Goal: Use online tool/utility: Utilize a website feature to perform a specific function

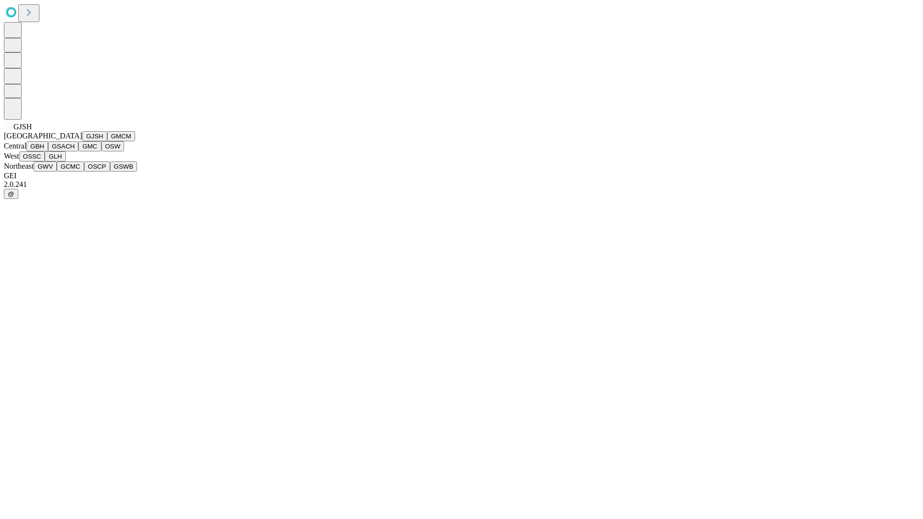
click at [82, 141] on button "GJSH" at bounding box center [94, 136] width 25 height 10
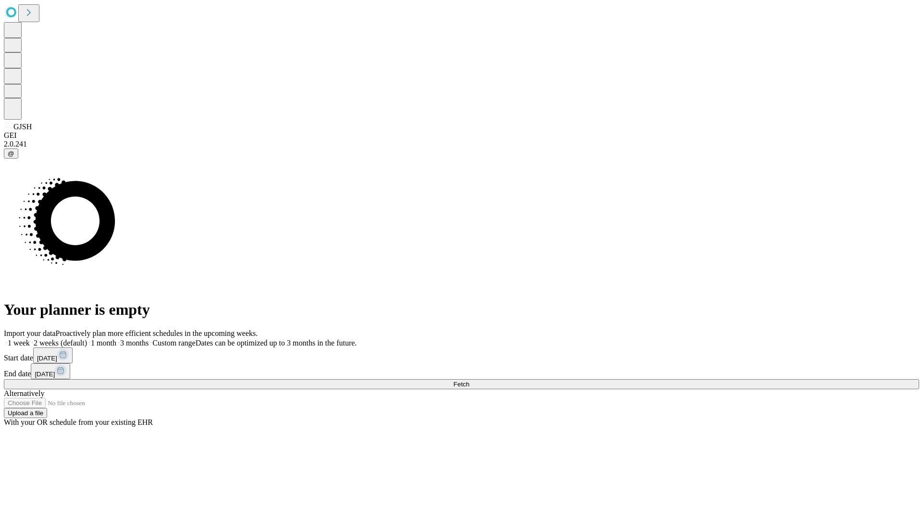
click at [30, 339] on label "1 week" at bounding box center [17, 343] width 26 height 8
click at [469, 381] on span "Fetch" at bounding box center [461, 384] width 16 height 7
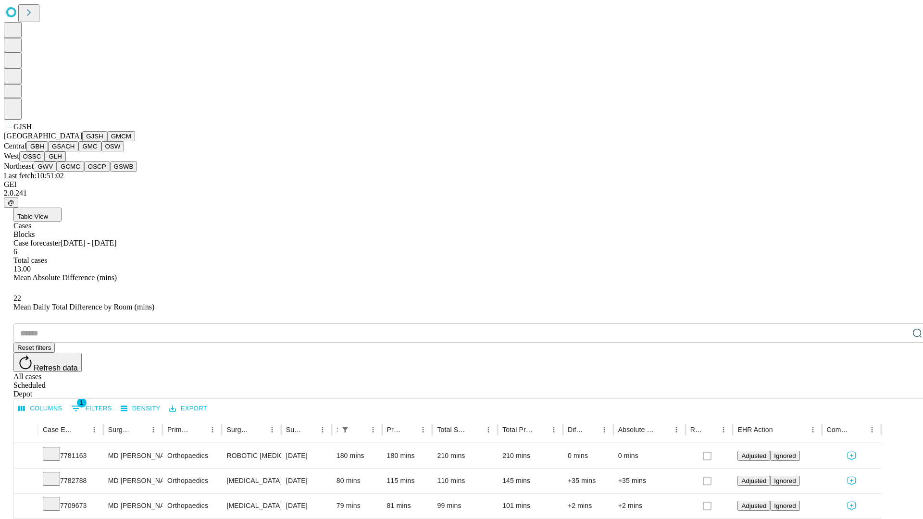
click at [107, 141] on button "GMCM" at bounding box center [121, 136] width 28 height 10
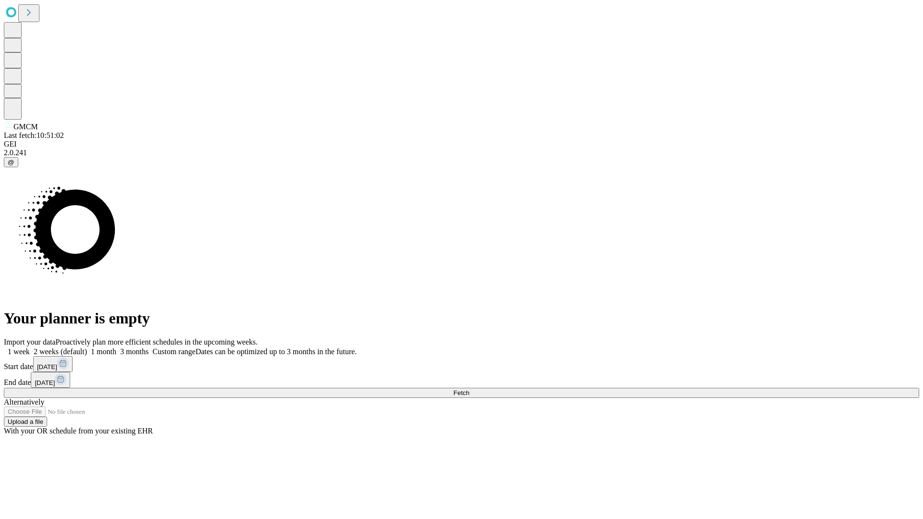
click at [30, 348] on label "1 week" at bounding box center [17, 352] width 26 height 8
click at [469, 389] on span "Fetch" at bounding box center [461, 392] width 16 height 7
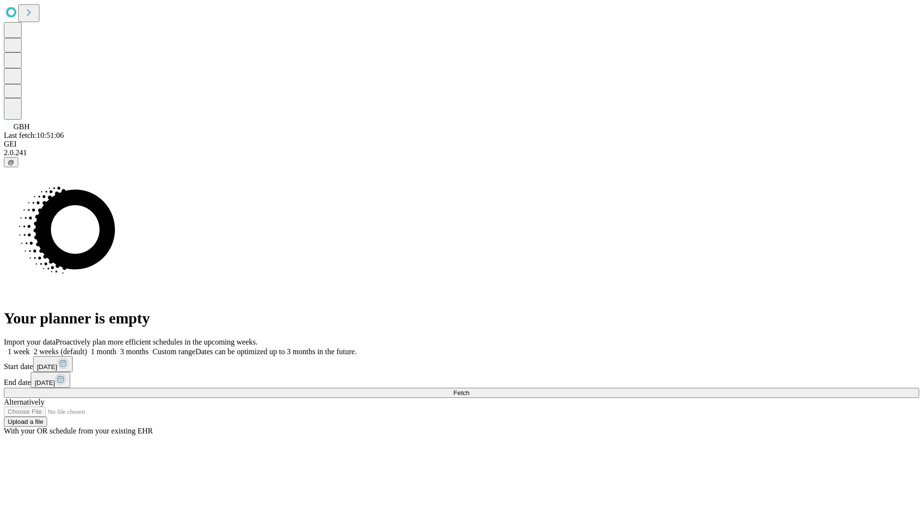
click at [469, 389] on span "Fetch" at bounding box center [461, 392] width 16 height 7
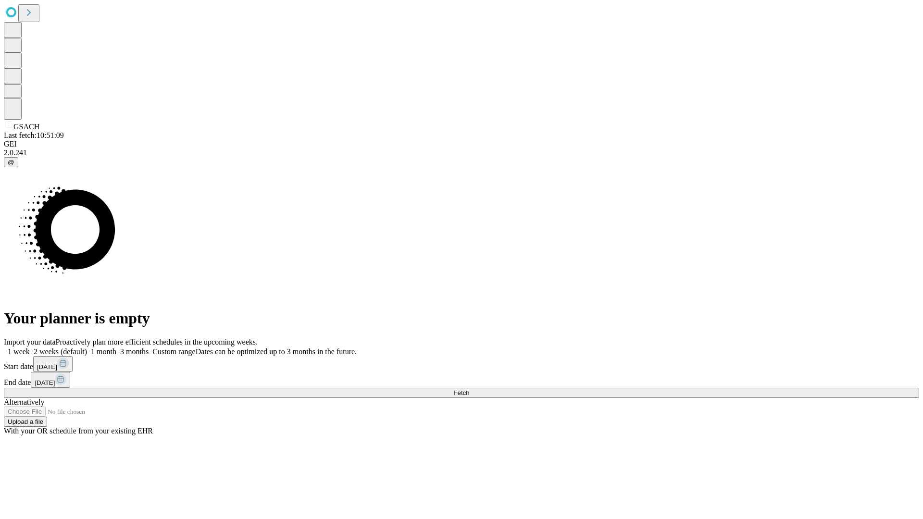
click at [30, 348] on label "1 week" at bounding box center [17, 352] width 26 height 8
click at [469, 389] on span "Fetch" at bounding box center [461, 392] width 16 height 7
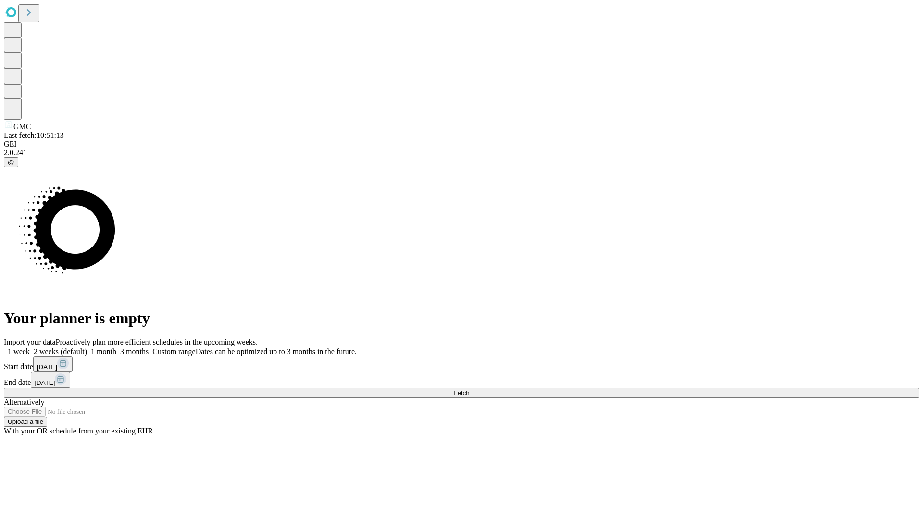
click at [469, 389] on span "Fetch" at bounding box center [461, 392] width 16 height 7
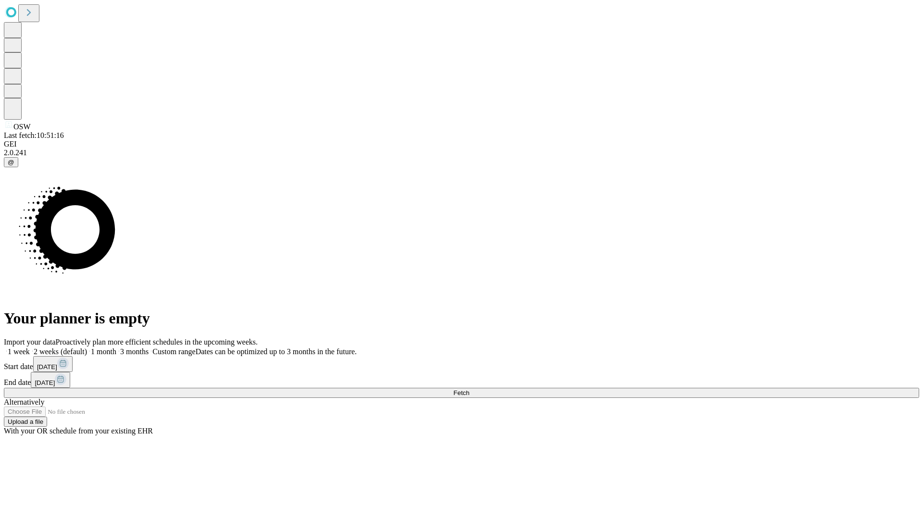
click at [30, 348] on label "1 week" at bounding box center [17, 352] width 26 height 8
click at [469, 389] on span "Fetch" at bounding box center [461, 392] width 16 height 7
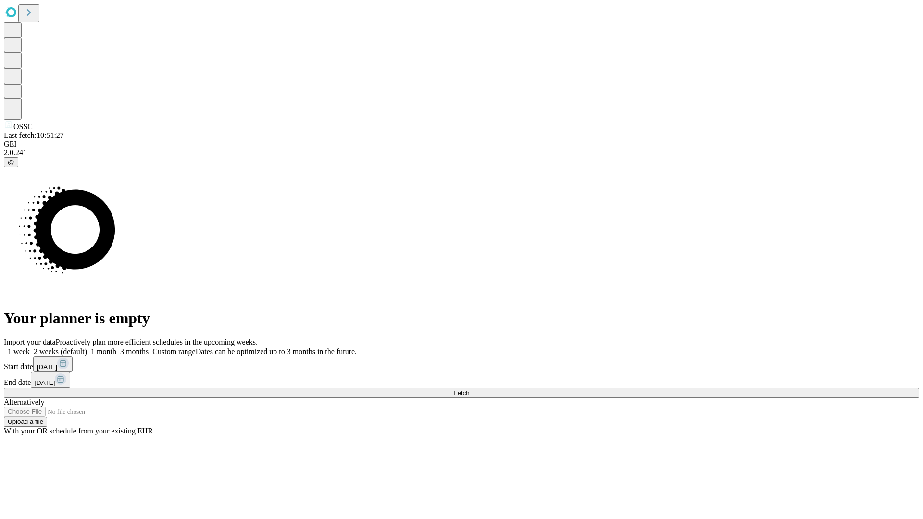
click at [30, 348] on label "1 week" at bounding box center [17, 352] width 26 height 8
click at [469, 389] on span "Fetch" at bounding box center [461, 392] width 16 height 7
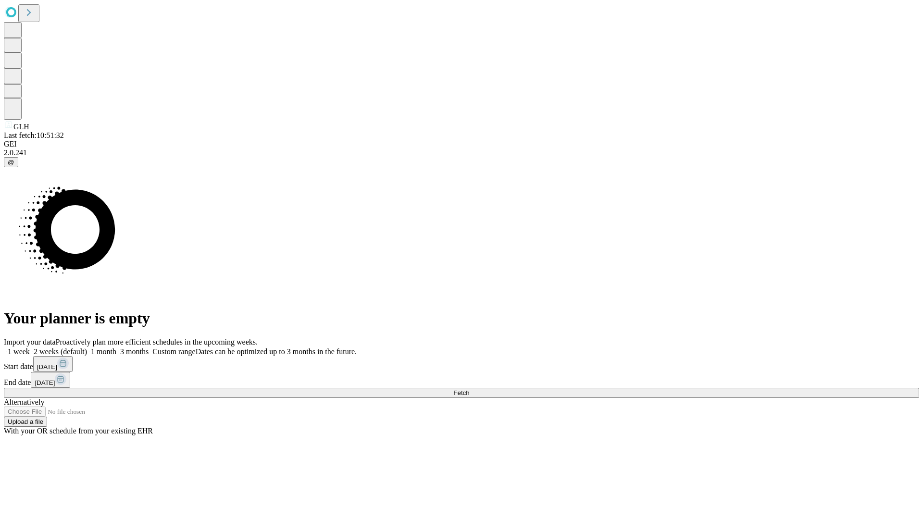
click at [30, 348] on label "1 week" at bounding box center [17, 352] width 26 height 8
click at [469, 389] on span "Fetch" at bounding box center [461, 392] width 16 height 7
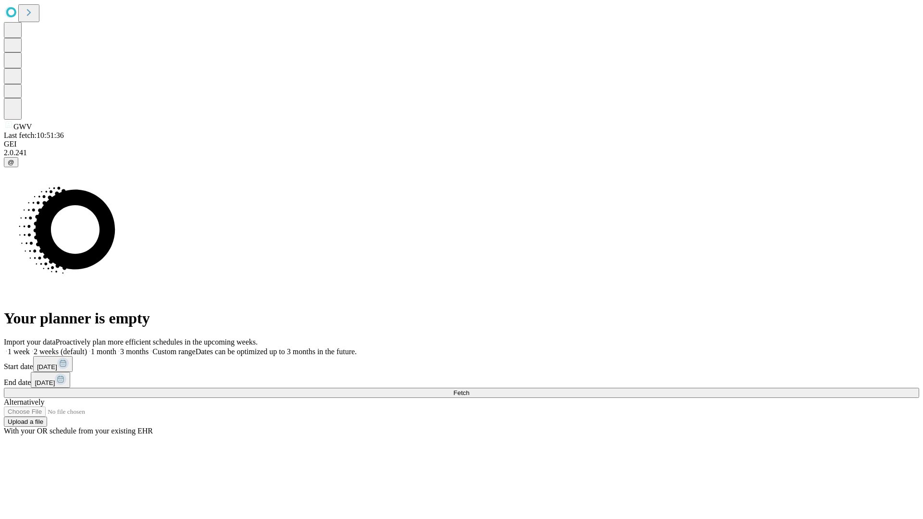
click at [30, 348] on label "1 week" at bounding box center [17, 352] width 26 height 8
click at [469, 389] on span "Fetch" at bounding box center [461, 392] width 16 height 7
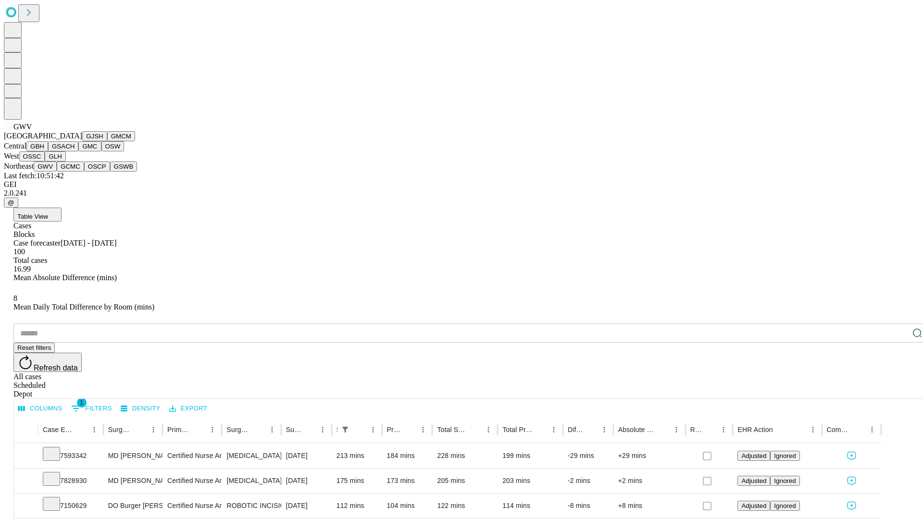
click at [75, 172] on button "GCMC" at bounding box center [70, 167] width 27 height 10
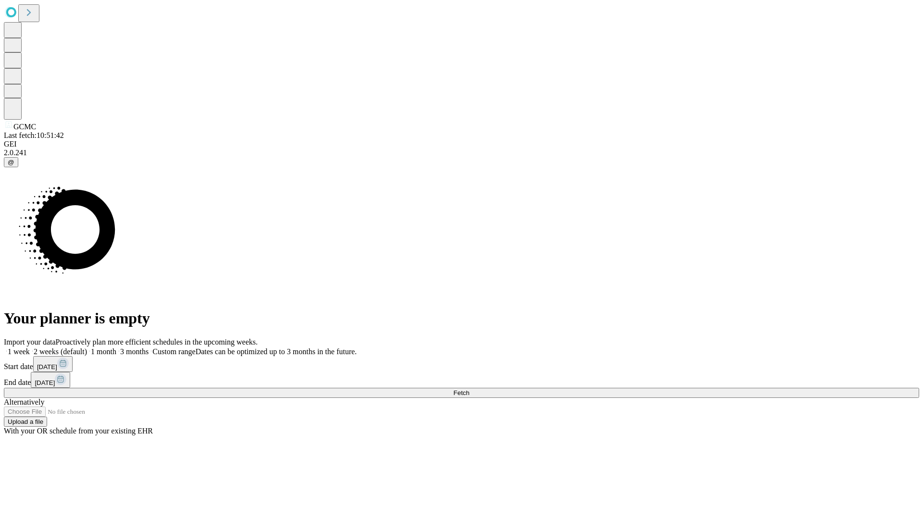
click at [30, 348] on label "1 week" at bounding box center [17, 352] width 26 height 8
click at [469, 389] on span "Fetch" at bounding box center [461, 392] width 16 height 7
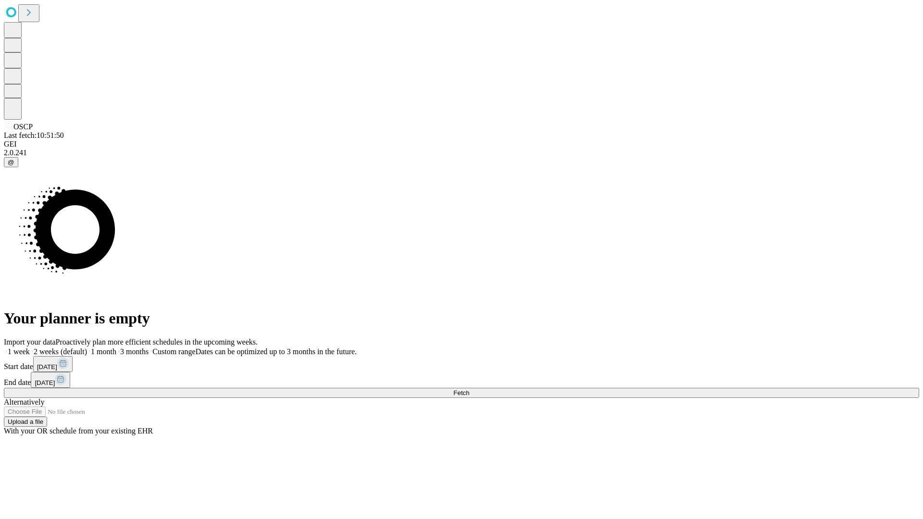
click at [30, 348] on label "1 week" at bounding box center [17, 352] width 26 height 8
click at [469, 389] on span "Fetch" at bounding box center [461, 392] width 16 height 7
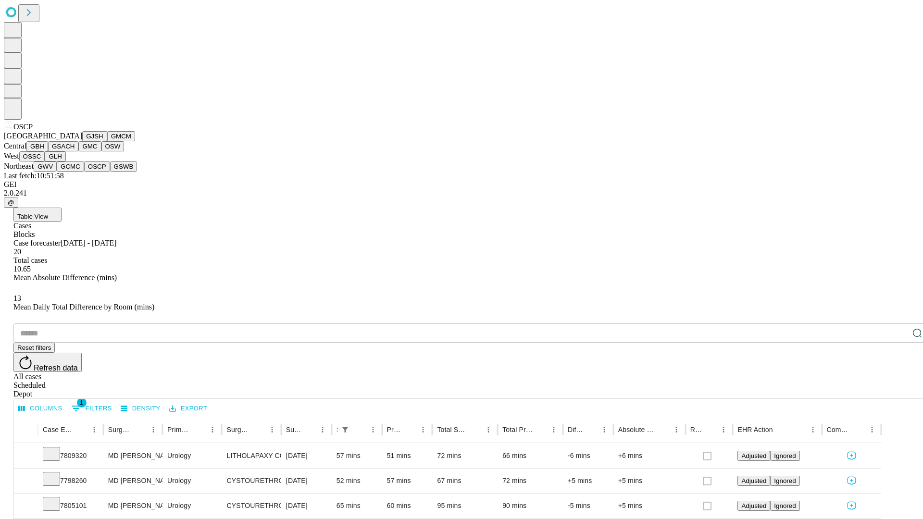
click at [110, 172] on button "GSWB" at bounding box center [123, 167] width 27 height 10
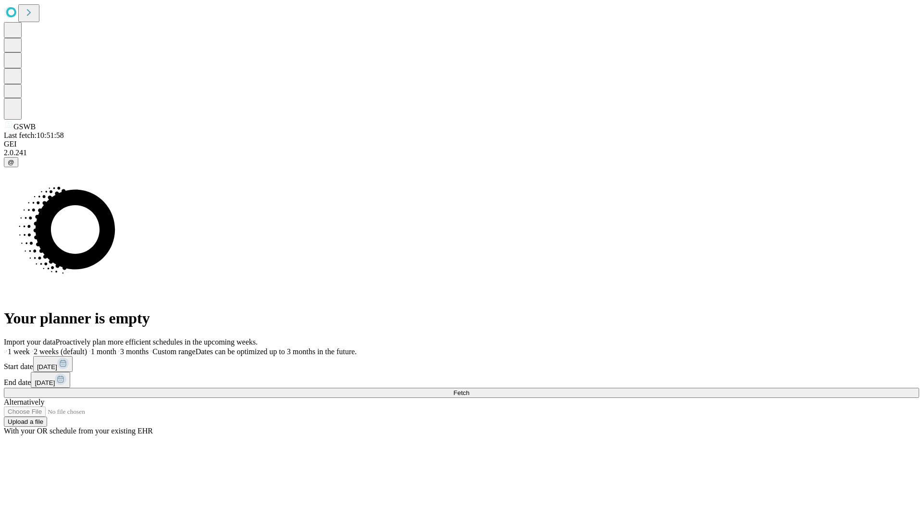
click at [30, 348] on label "1 week" at bounding box center [17, 352] width 26 height 8
click at [469, 389] on span "Fetch" at bounding box center [461, 392] width 16 height 7
